Goal: Find contact information: Find contact information

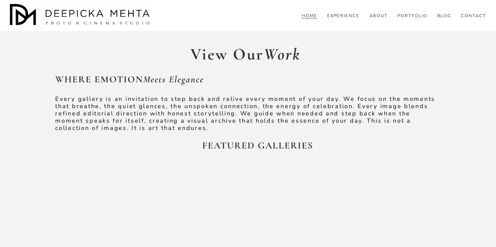
scroll to position [1354, 0]
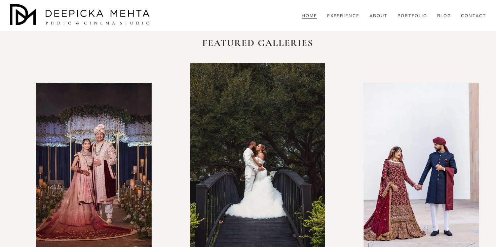
scroll to position [1428, 0]
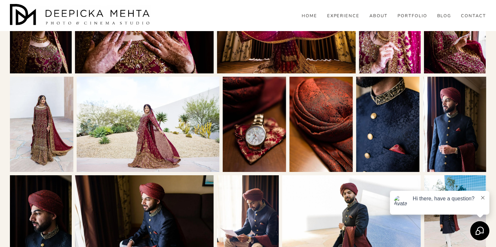
scroll to position [468, 0]
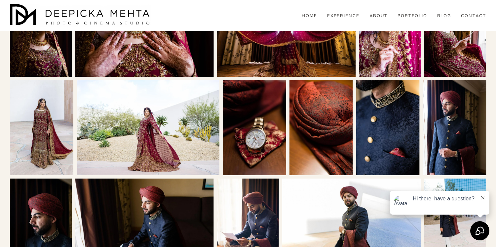
click at [176, 112] on img at bounding box center [148, 127] width 143 height 95
click at [484, 10] on icon "Close" at bounding box center [483, 11] width 5 height 5
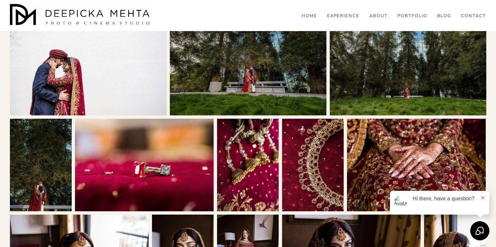
scroll to position [137, 0]
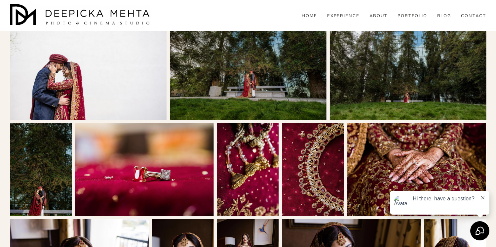
click at [272, 78] on img at bounding box center [248, 68] width 157 height 104
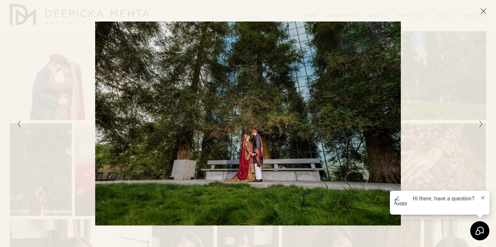
click at [478, 125] on button "Next Slide" at bounding box center [479, 124] width 4 height 8
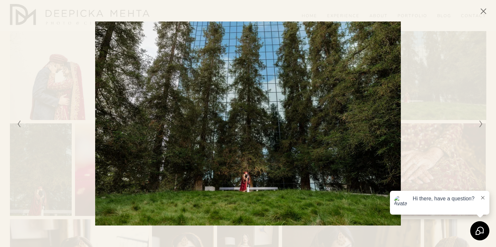
click at [478, 126] on button "Next Slide" at bounding box center [479, 124] width 4 height 8
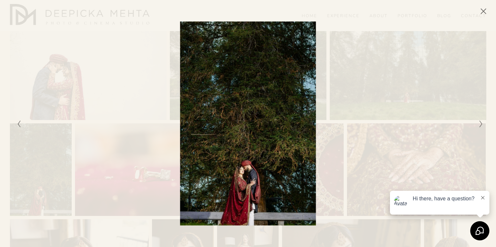
click at [478, 126] on button "Next Slide" at bounding box center [479, 124] width 4 height 8
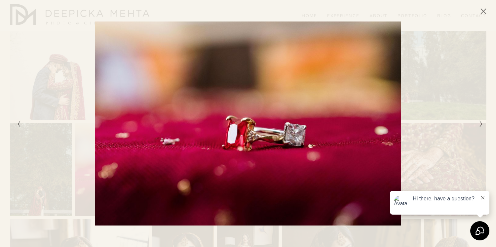
click at [478, 126] on button "Next Slide" at bounding box center [479, 124] width 4 height 8
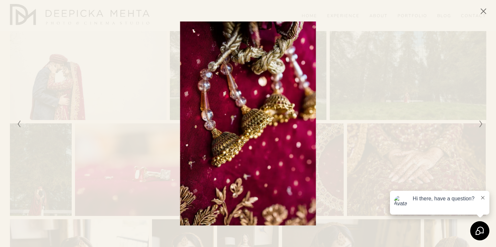
click at [489, 12] on div "Gallery" at bounding box center [248, 7] width 496 height 15
click at [482, 11] on icon "Close" at bounding box center [483, 11] width 7 height 7
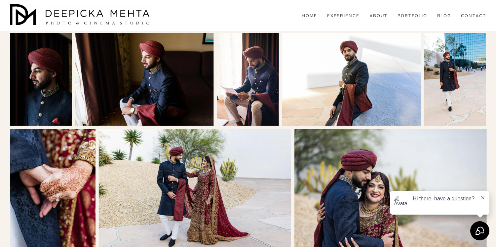
scroll to position [481, 0]
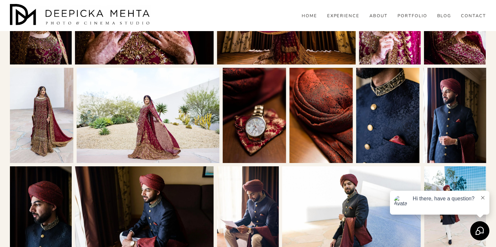
click at [464, 19] on link "CONTACT" at bounding box center [473, 16] width 25 height 6
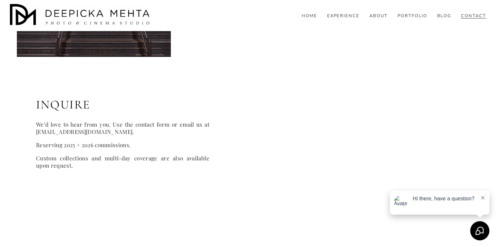
scroll to position [385, 0]
